Goal: Task Accomplishment & Management: Use online tool/utility

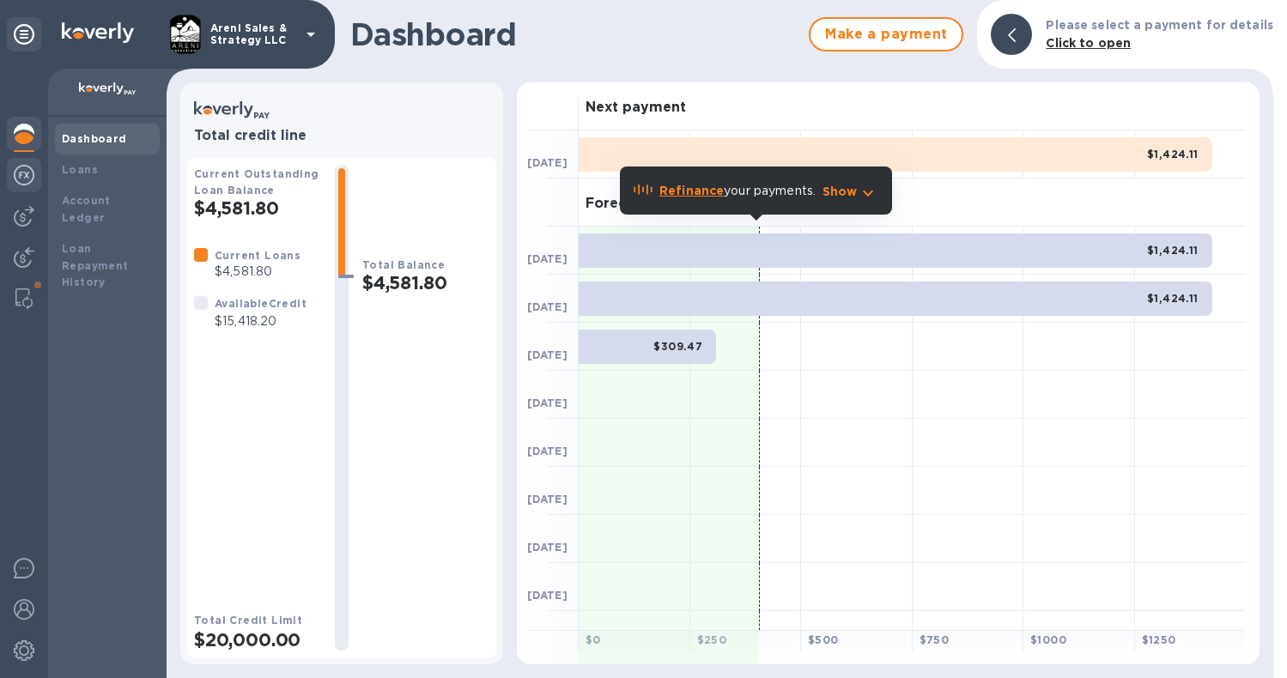
click at [27, 180] on img at bounding box center [24, 175] width 21 height 21
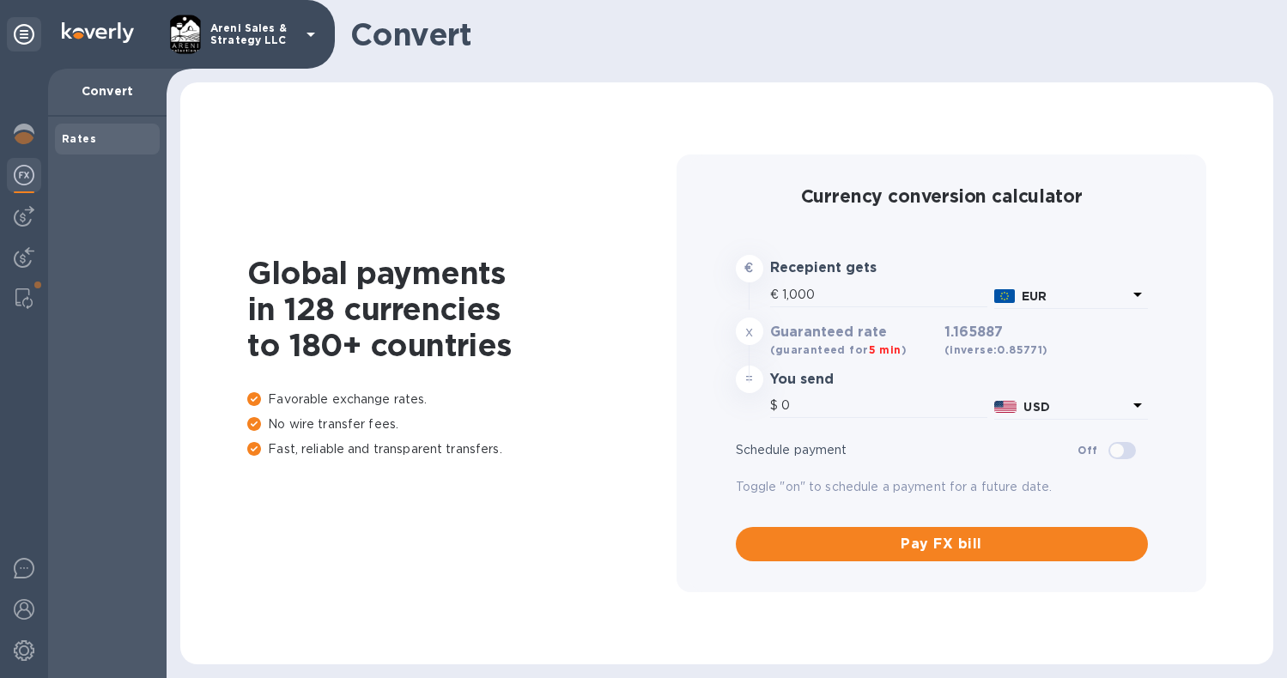
type input "1,165.89"
click at [25, 218] on img at bounding box center [24, 216] width 21 height 21
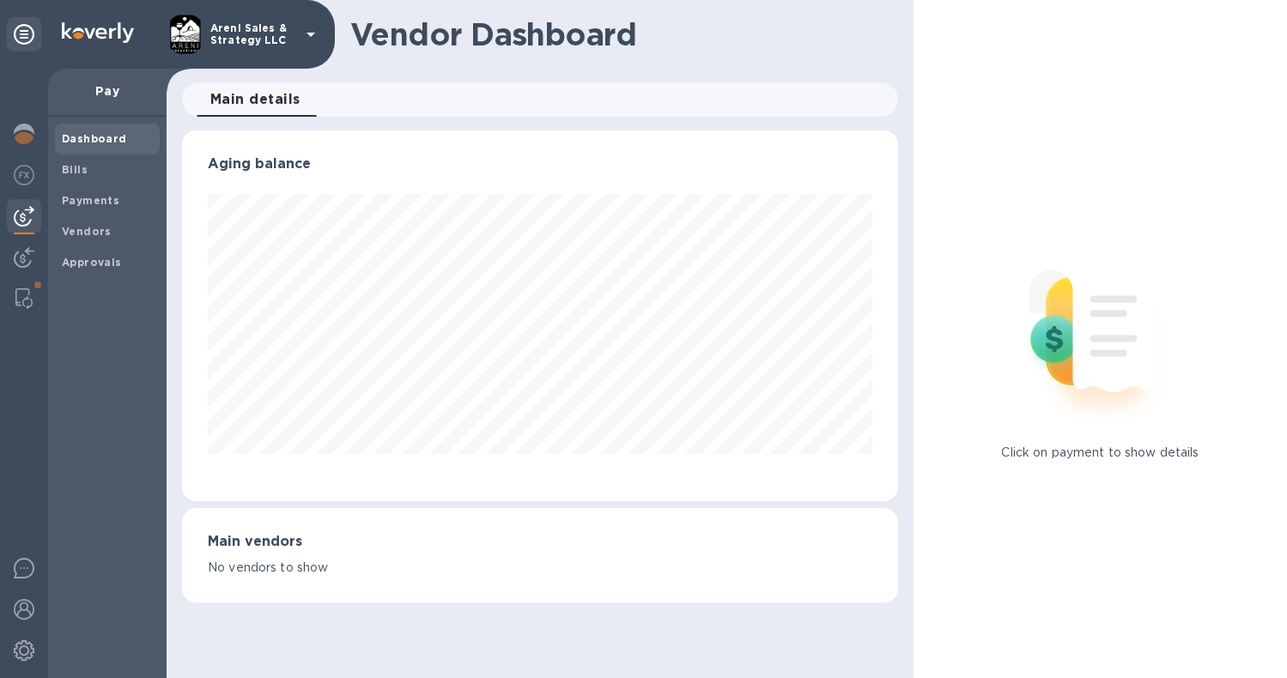
scroll to position [858083, 857744]
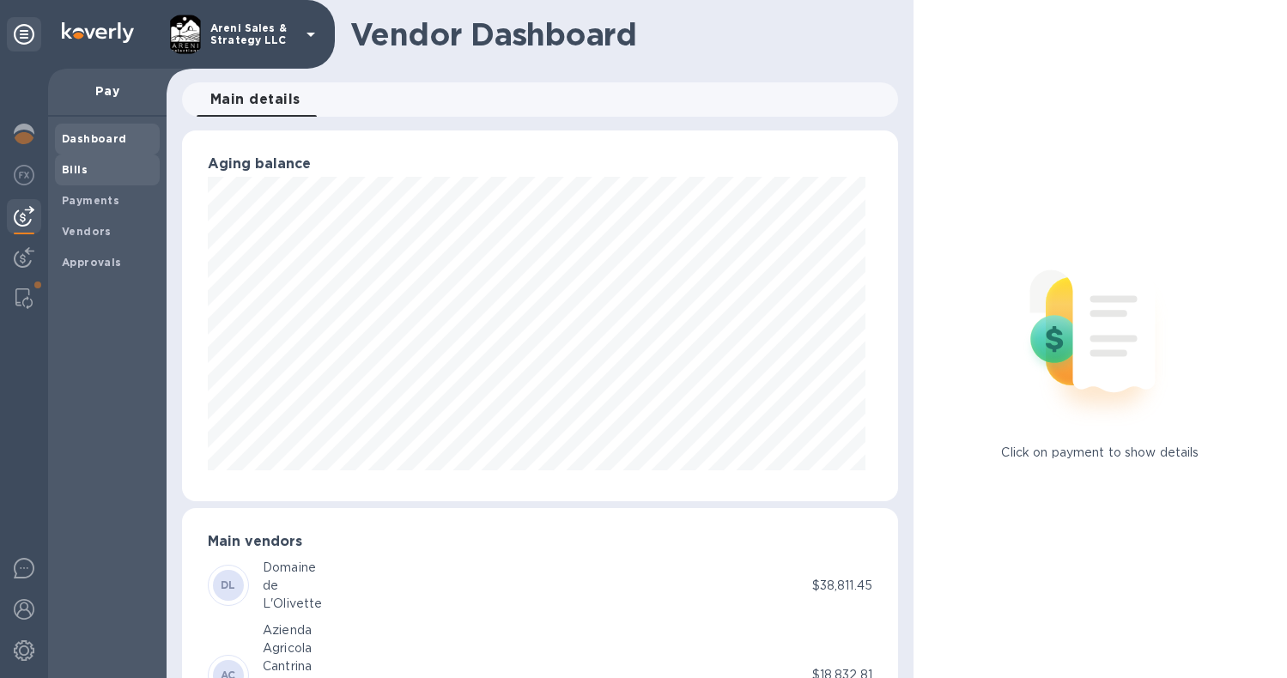
click at [119, 166] on span "Bills" at bounding box center [107, 169] width 91 height 17
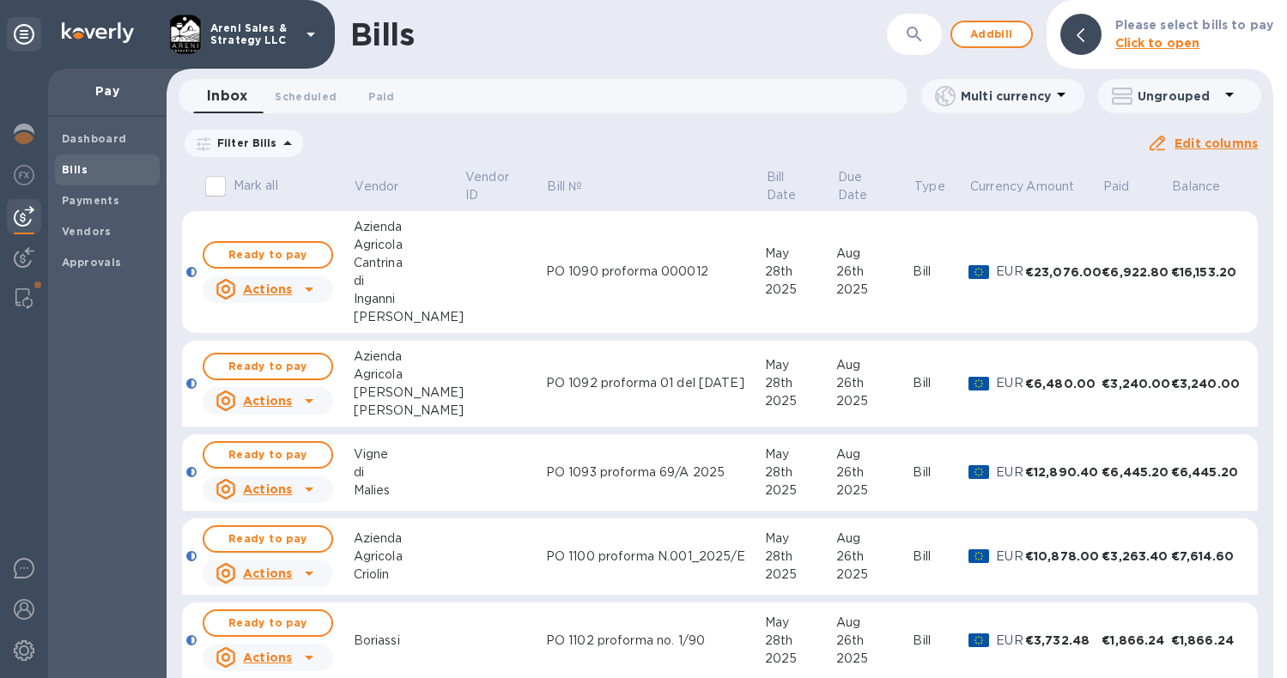
click at [0, 0] on icon at bounding box center [0, 0] width 0 height 0
